Goal: Find specific fact: Find specific fact

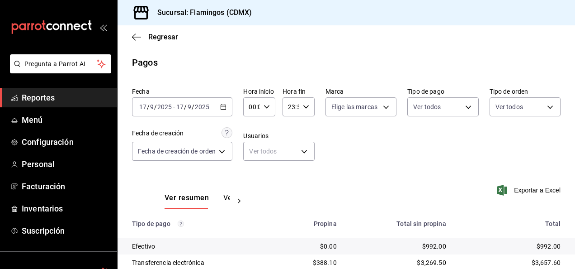
scroll to position [81, 0]
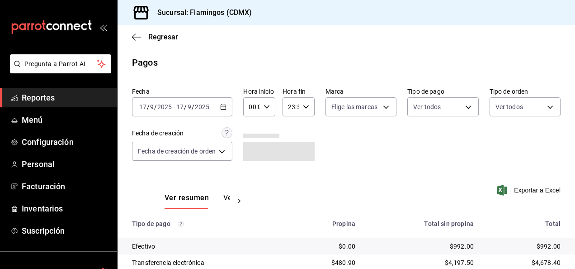
scroll to position [81, 0]
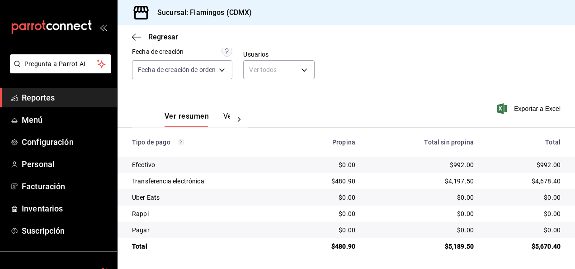
click at [452, 165] on div "$992.00" at bounding box center [422, 164] width 104 height 9
copy div "992.00"
click at [340, 180] on div "$480.90" at bounding box center [327, 180] width 57 height 9
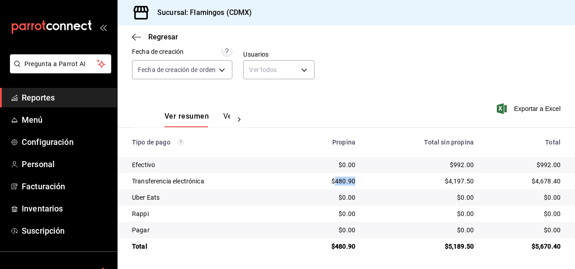
copy div "480.90"
